Goal: Task Accomplishment & Management: Manage account settings

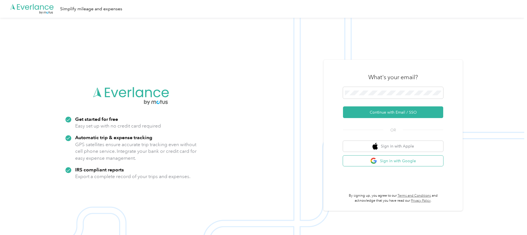
click at [384, 164] on button "Sign in with Google" at bounding box center [393, 161] width 100 height 11
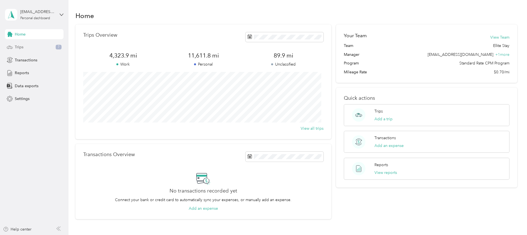
click at [59, 47] on span "7" at bounding box center [59, 47] width 6 height 5
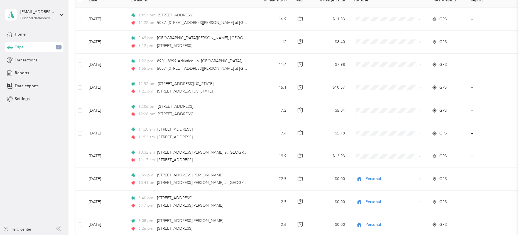
scroll to position [86, 0]
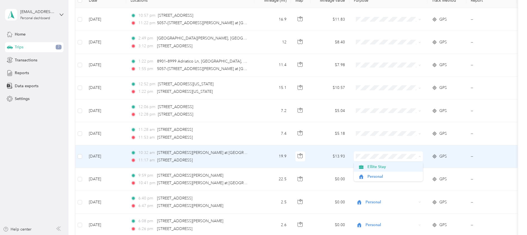
click at [388, 167] on span "Ellite Stay" at bounding box center [392, 167] width 51 height 6
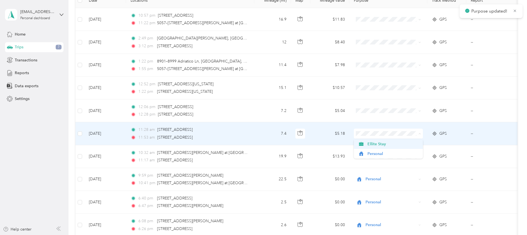
click at [385, 145] on span "Ellite Stay" at bounding box center [392, 144] width 51 height 6
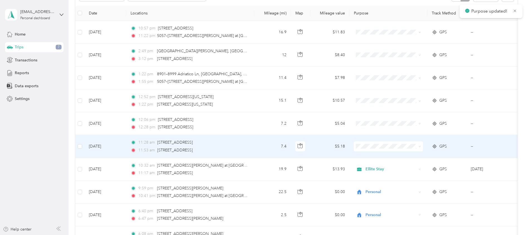
scroll to position [72, 0]
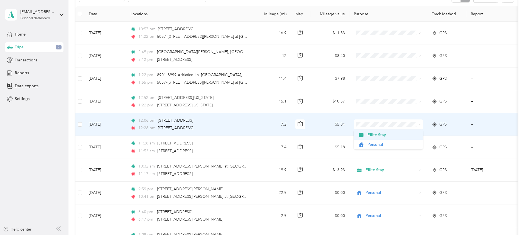
click at [387, 135] on span "Ellite Stay" at bounding box center [392, 135] width 51 height 6
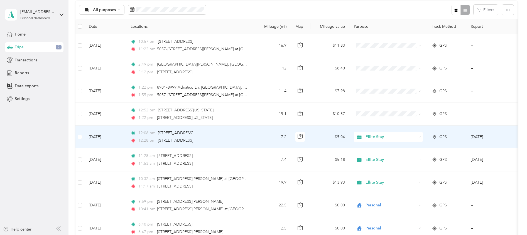
scroll to position [59, 0]
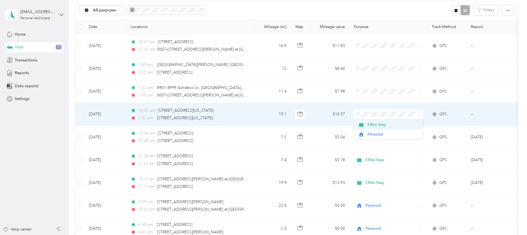
click at [394, 125] on span "Ellite Stay" at bounding box center [392, 125] width 51 height 6
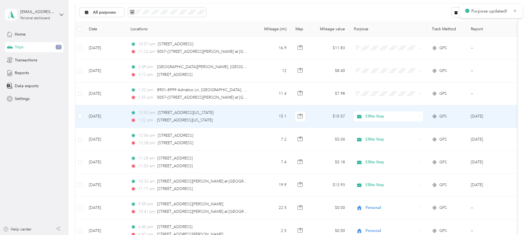
scroll to position [57, 0]
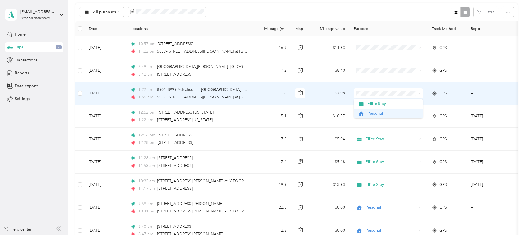
click at [383, 114] on span "Personal" at bounding box center [392, 114] width 51 height 6
click at [386, 57] on td at bounding box center [388, 47] width 78 height 23
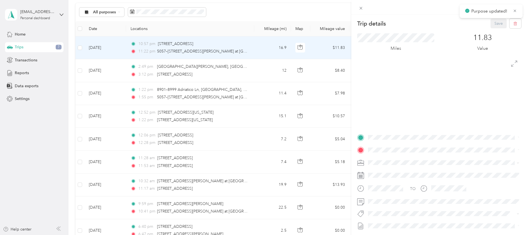
click at [341, 78] on div "Trip details Save This trip cannot be edited because it is either under review,…" at bounding box center [263, 117] width 527 height 235
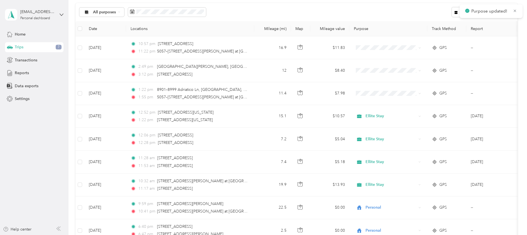
click at [381, 72] on div at bounding box center [263, 117] width 527 height 235
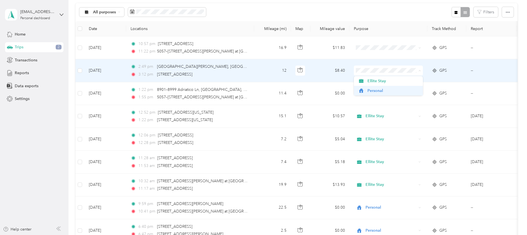
click at [385, 93] on span "Personal" at bounding box center [392, 91] width 51 height 6
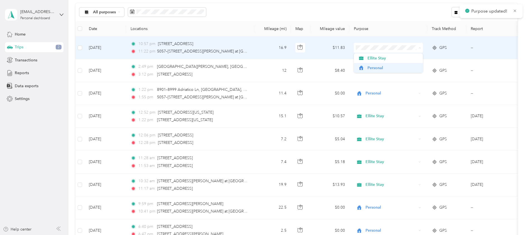
click at [392, 67] on span "Personal" at bounding box center [392, 68] width 51 height 6
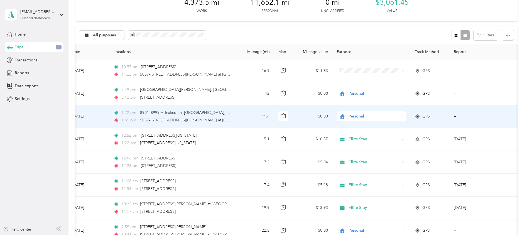
scroll to position [33, 0]
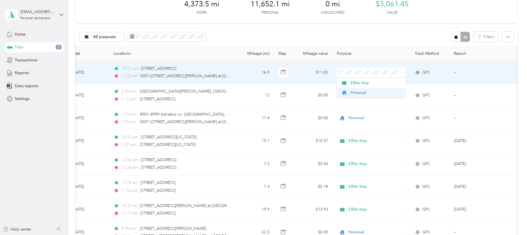
click at [377, 92] on span "Personal" at bounding box center [375, 93] width 51 height 6
